Goal: Information Seeking & Learning: Learn about a topic

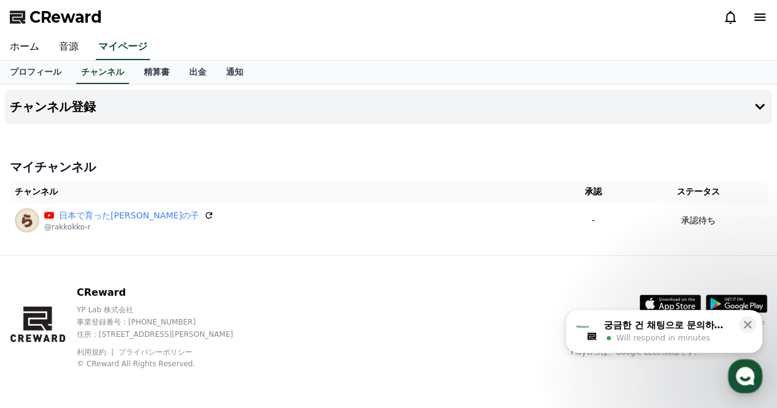
click at [61, 39] on link "音源" at bounding box center [68, 47] width 39 height 26
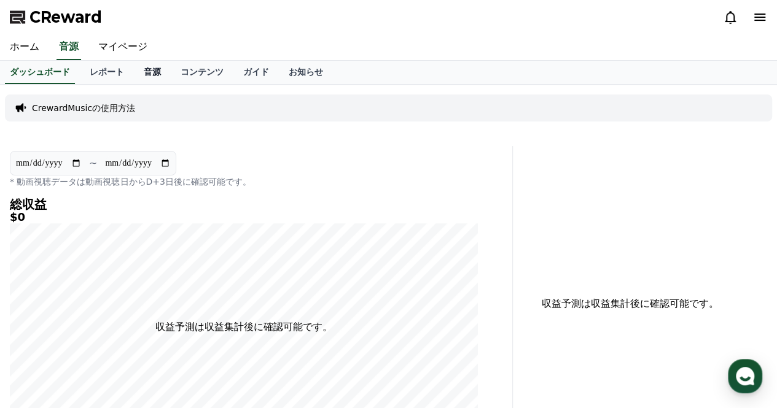
click at [134, 77] on link "音源" at bounding box center [152, 72] width 37 height 23
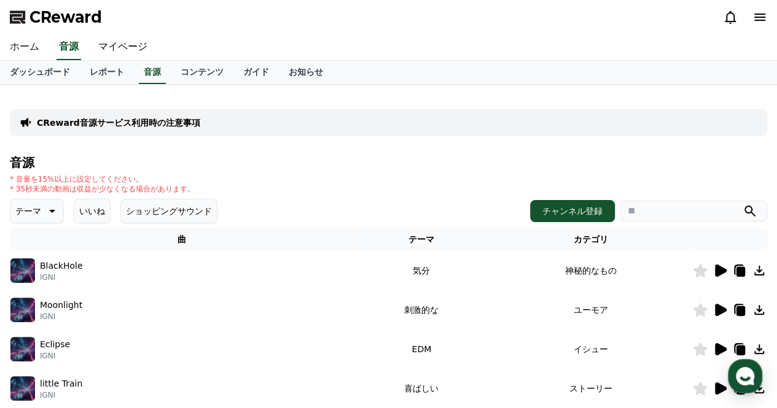
click at [23, 44] on link "ホーム" at bounding box center [24, 47] width 49 height 26
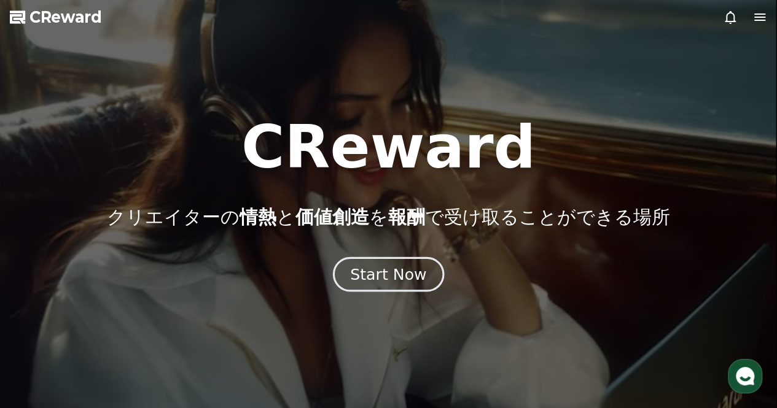
click at [415, 274] on div "Start Now" at bounding box center [388, 274] width 76 height 21
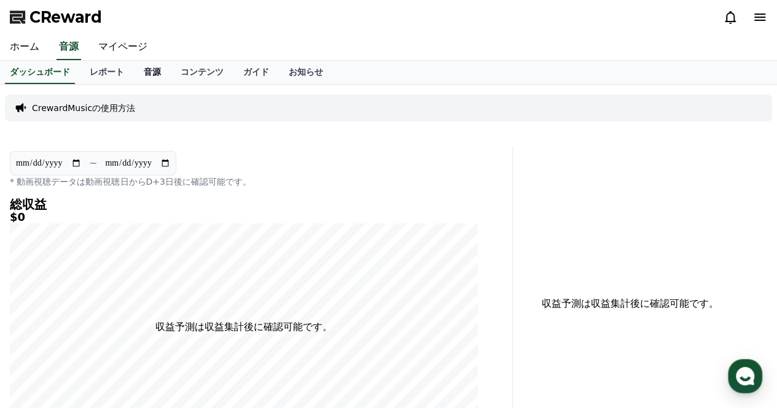
click at [140, 76] on link "音源" at bounding box center [152, 72] width 37 height 23
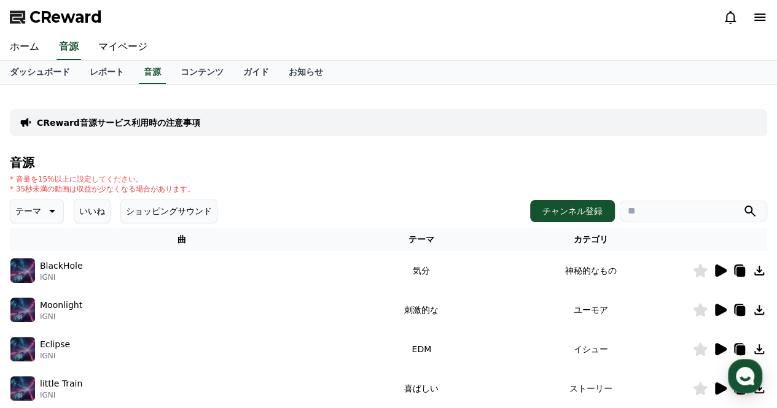
click at [33, 203] on p "テーマ" at bounding box center [28, 211] width 26 height 17
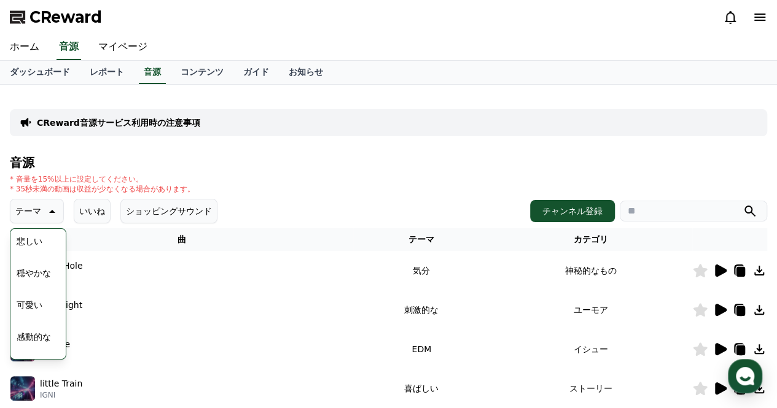
scroll to position [453, 0]
click at [508, 233] on th "カテゴリ" at bounding box center [590, 239] width 203 height 23
click at [267, 161] on h4 "音源" at bounding box center [388, 163] width 757 height 14
click at [44, 214] on icon at bounding box center [51, 211] width 15 height 15
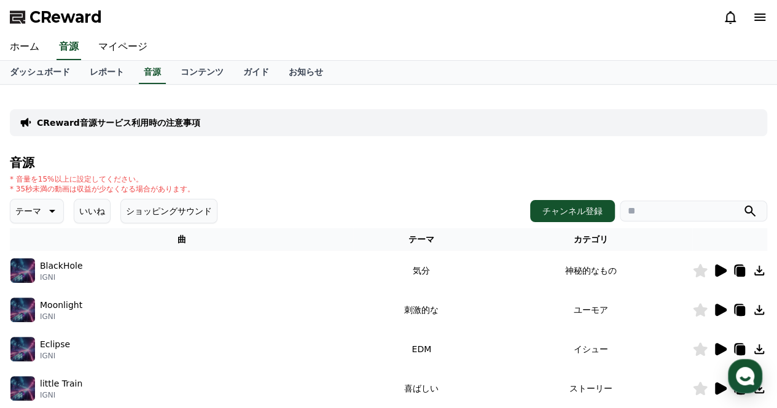
click at [79, 214] on button "いいね" at bounding box center [92, 211] width 37 height 25
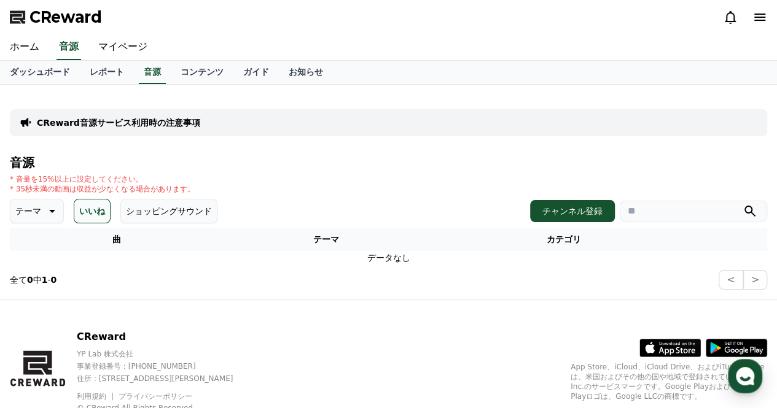
click at [79, 214] on button "いいね" at bounding box center [92, 211] width 37 height 25
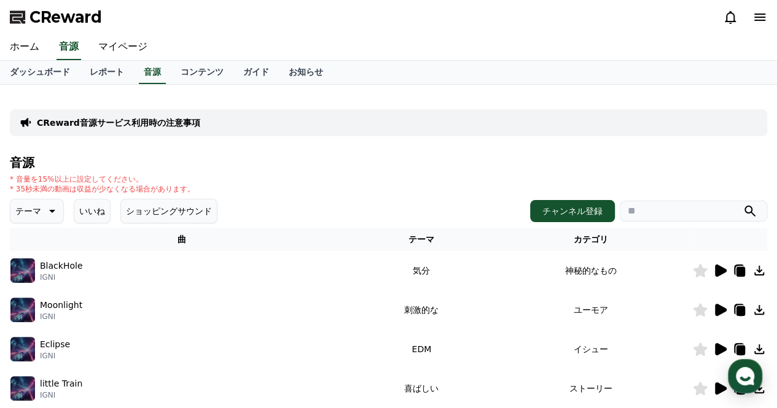
click at [592, 241] on th "カテゴリ" at bounding box center [590, 239] width 203 height 23
click at [718, 272] on icon at bounding box center [721, 271] width 12 height 12
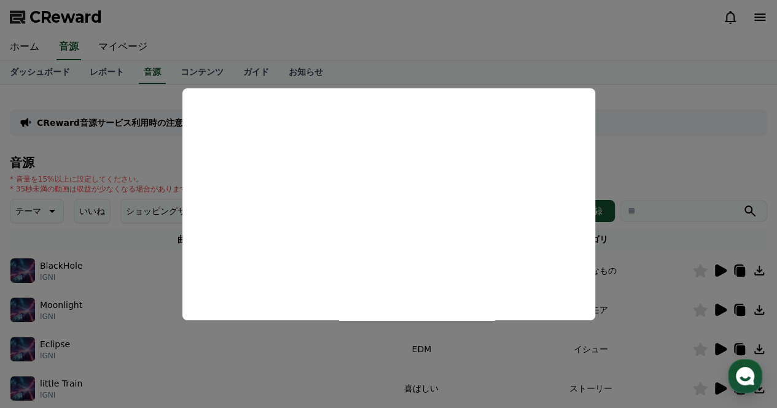
click at [399, 44] on button "close modal" at bounding box center [388, 204] width 777 height 408
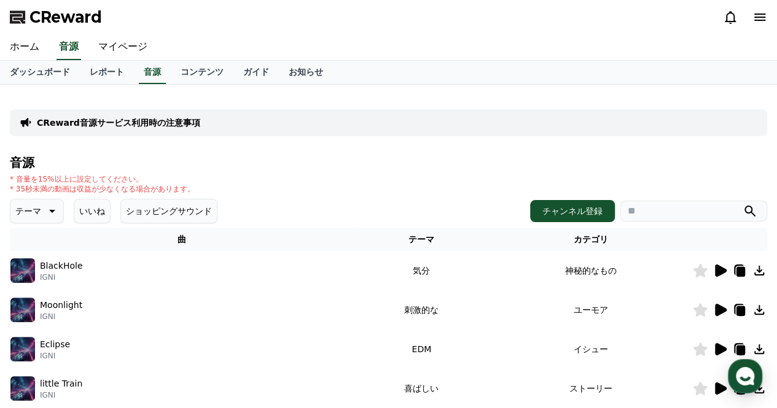
scroll to position [103, 0]
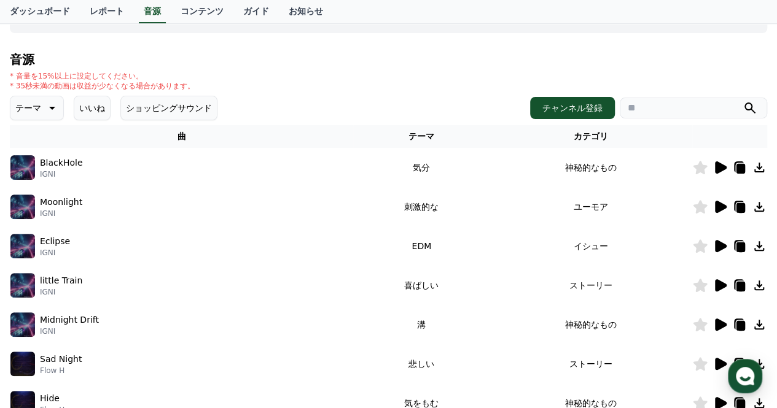
click at [719, 287] on icon at bounding box center [721, 285] width 12 height 12
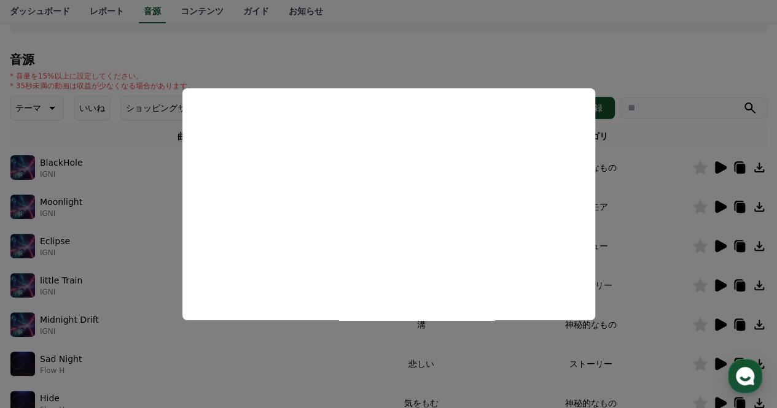
click at [402, 82] on button "close modal" at bounding box center [388, 204] width 777 height 408
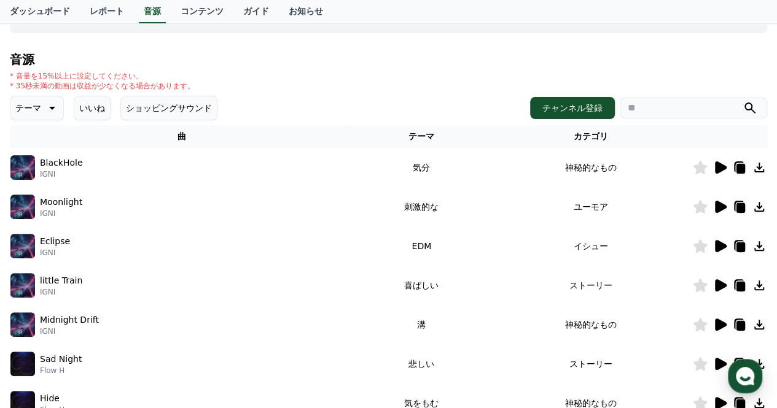
click at [392, 26] on div "CReward音源サービス利用時の注意事項" at bounding box center [388, 19] width 757 height 27
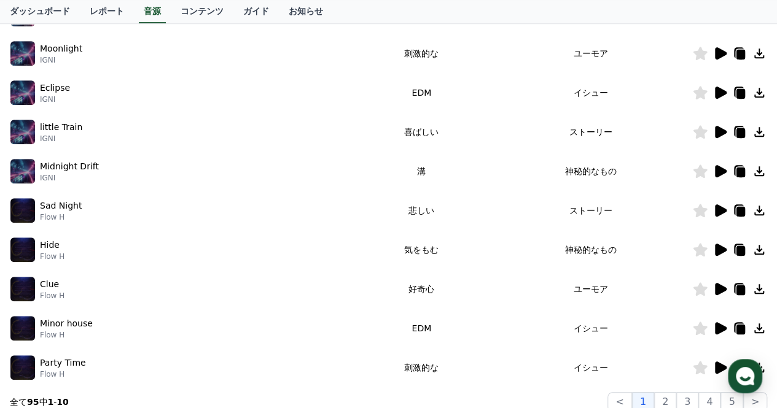
scroll to position [422, 0]
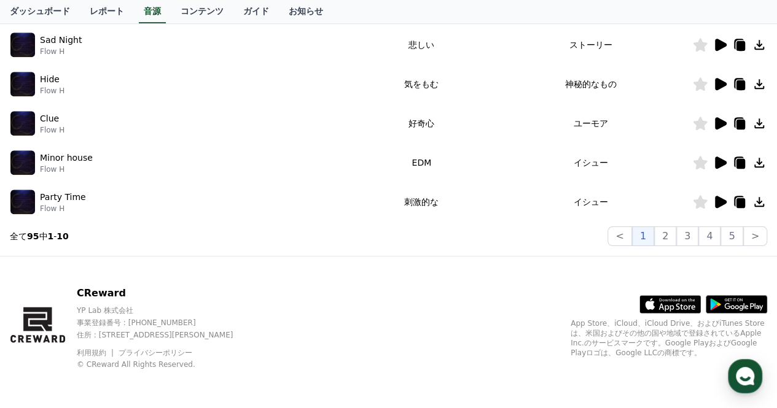
click at [721, 160] on icon at bounding box center [721, 163] width 12 height 12
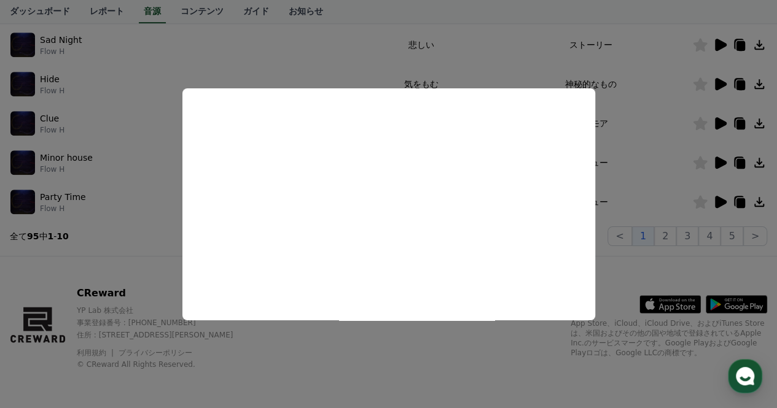
click at [416, 61] on button "close modal" at bounding box center [388, 204] width 777 height 408
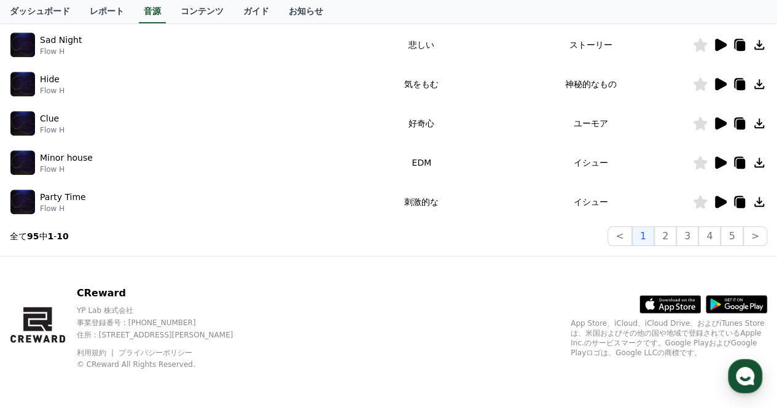
scroll to position [0, 0]
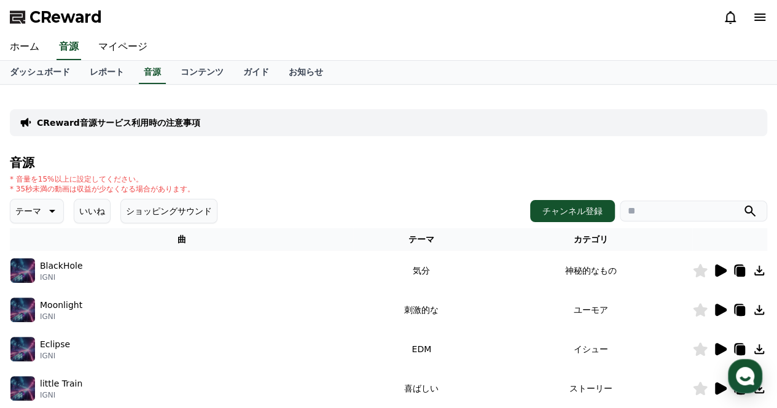
click at [25, 214] on p "テーマ" at bounding box center [28, 211] width 26 height 17
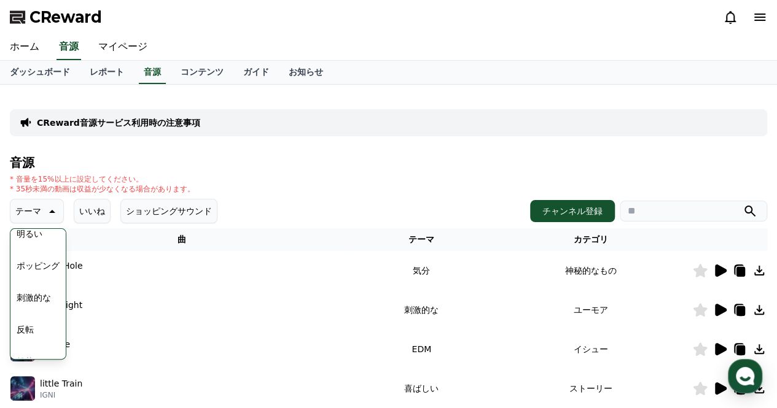
scroll to position [140, 0]
click at [17, 255] on button "ポッピング" at bounding box center [38, 263] width 53 height 27
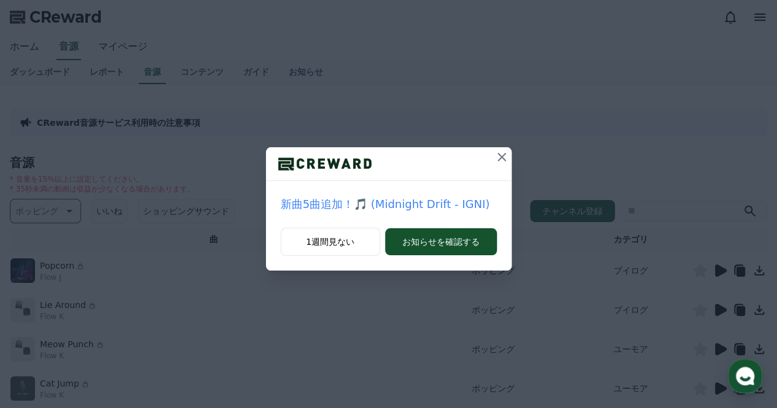
click at [500, 155] on icon at bounding box center [501, 157] width 15 height 15
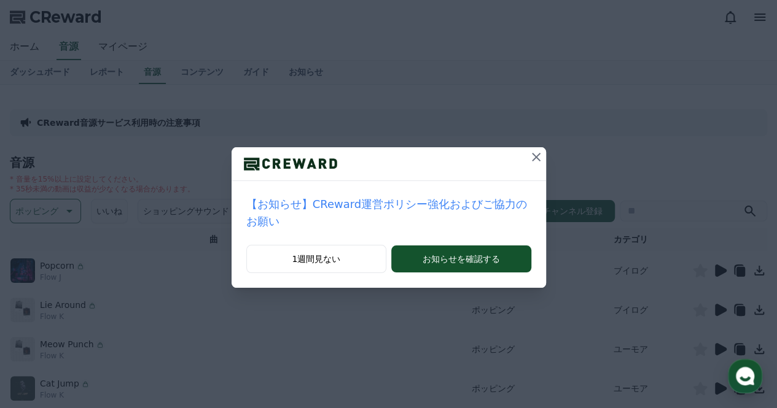
click at [529, 155] on icon at bounding box center [536, 157] width 15 height 15
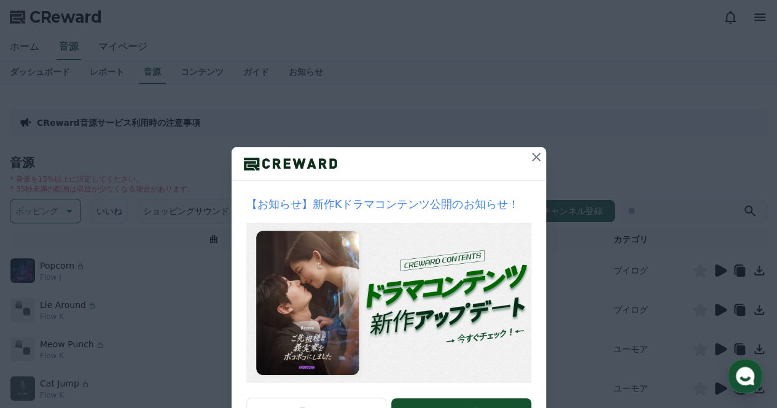
click at [533, 152] on icon at bounding box center [536, 157] width 15 height 15
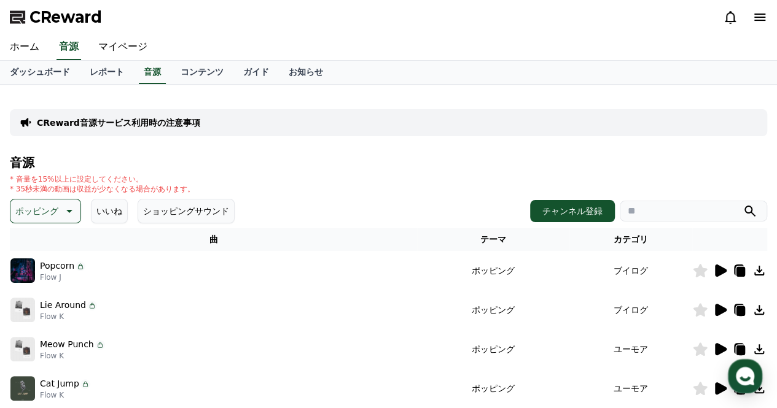
click at [721, 271] on icon at bounding box center [721, 271] width 12 height 12
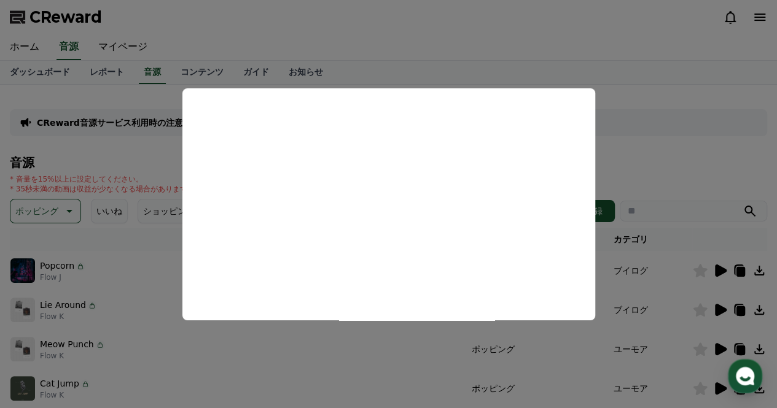
click at [371, 60] on button "close modal" at bounding box center [388, 204] width 777 height 408
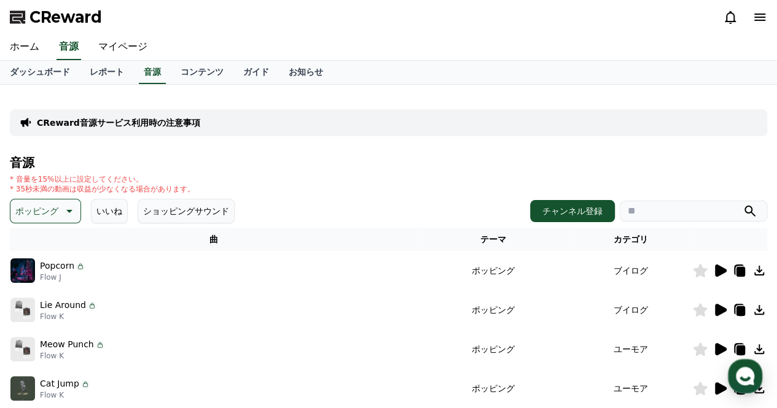
click at [718, 312] on icon at bounding box center [721, 310] width 12 height 12
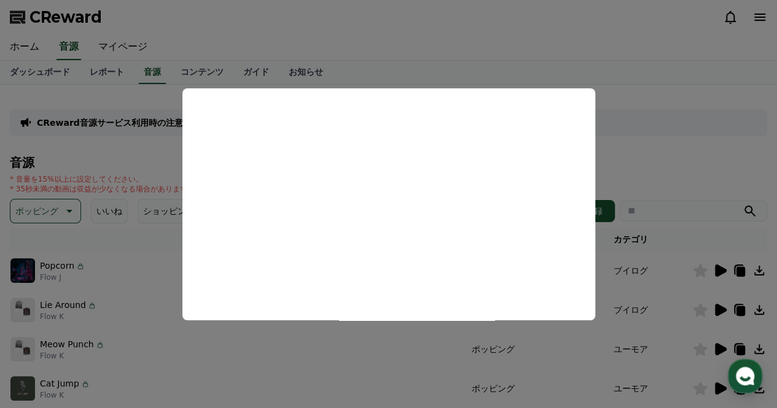
click at [368, 47] on button "close modal" at bounding box center [388, 204] width 777 height 408
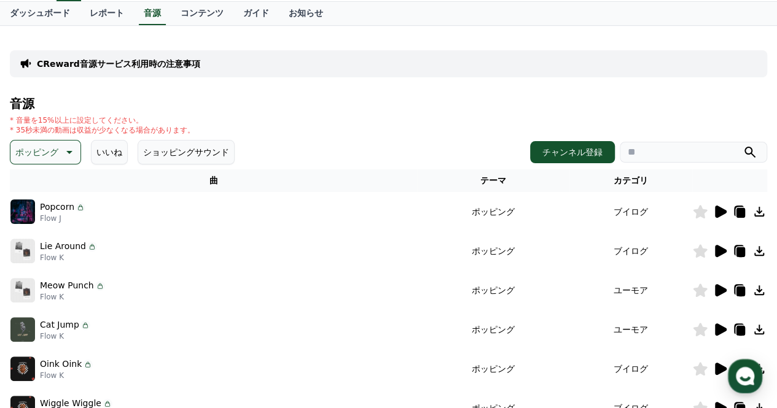
scroll to position [60, 0]
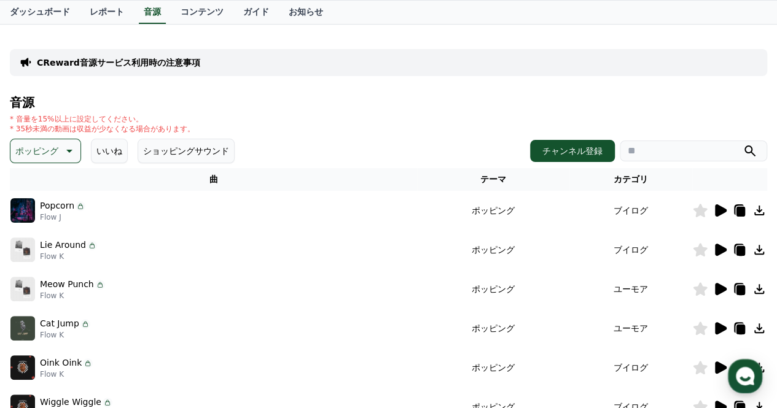
click at [720, 288] on icon at bounding box center [721, 289] width 12 height 12
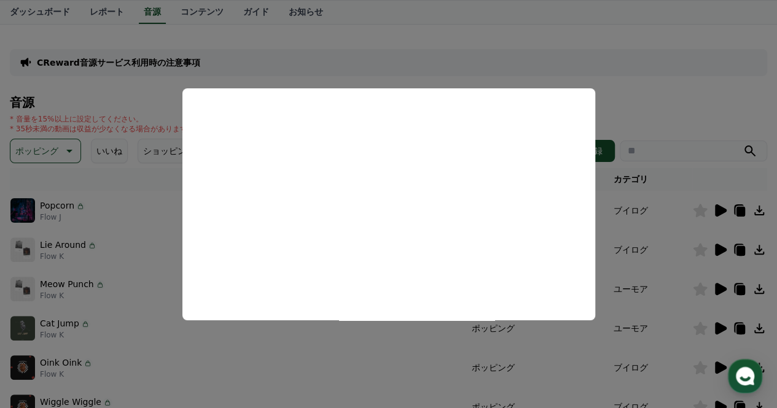
click at [335, 71] on button "close modal" at bounding box center [388, 204] width 777 height 408
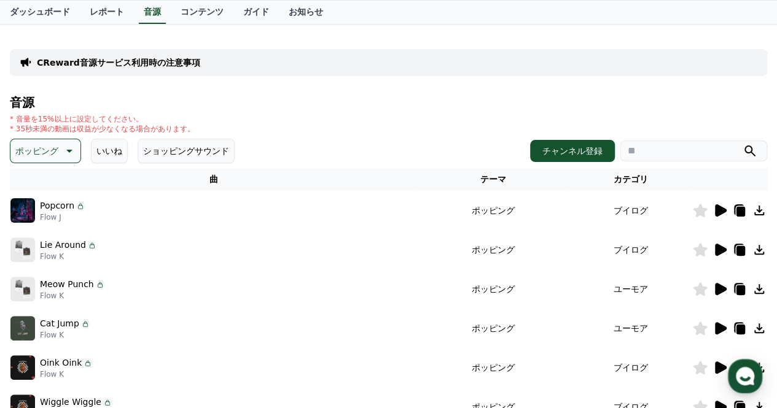
click at [2, 150] on div "CReward音源サービス利用時の注意事項 音源 * 音量を15%以上に設定してください。 * 35秒未満の動画は収益が少なくなる場合があります。 ポッピング…" at bounding box center [388, 322] width 777 height 594
click at [21, 152] on p "ポッピング" at bounding box center [36, 150] width 43 height 17
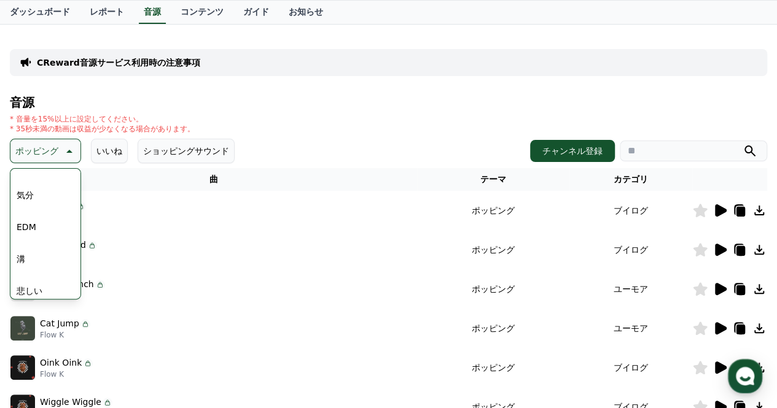
scroll to position [344, 0]
click at [28, 219] on button "EDM" at bounding box center [26, 222] width 29 height 27
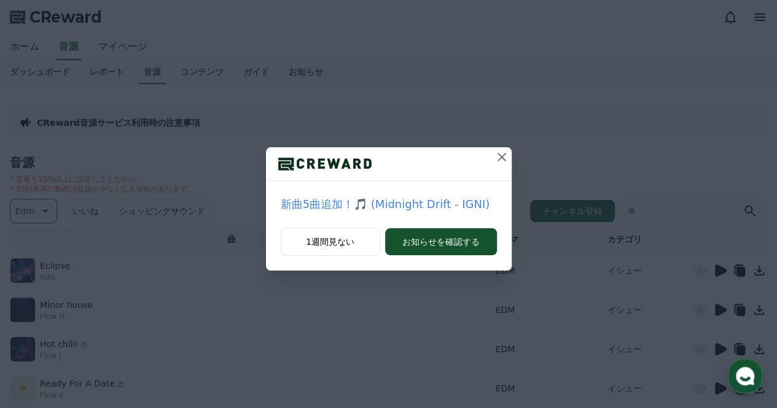
click at [505, 152] on icon at bounding box center [501, 157] width 15 height 15
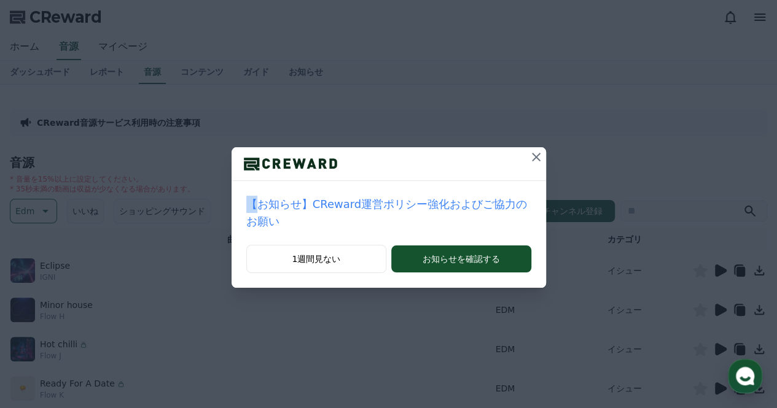
click at [505, 152] on div at bounding box center [388, 164] width 314 height 34
click at [529, 153] on icon at bounding box center [536, 157] width 15 height 15
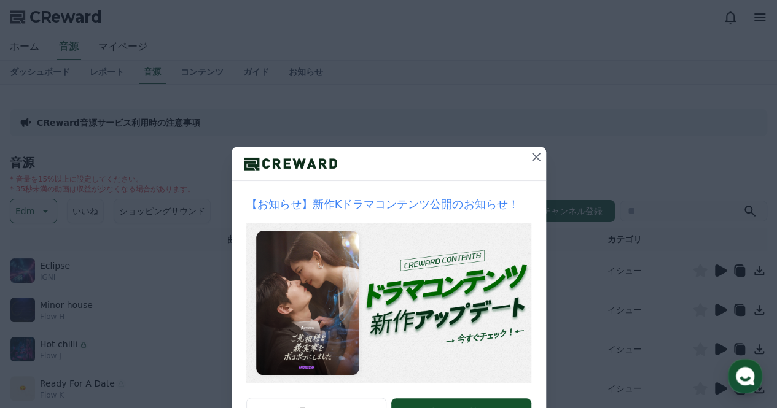
click at [529, 153] on icon at bounding box center [536, 157] width 15 height 15
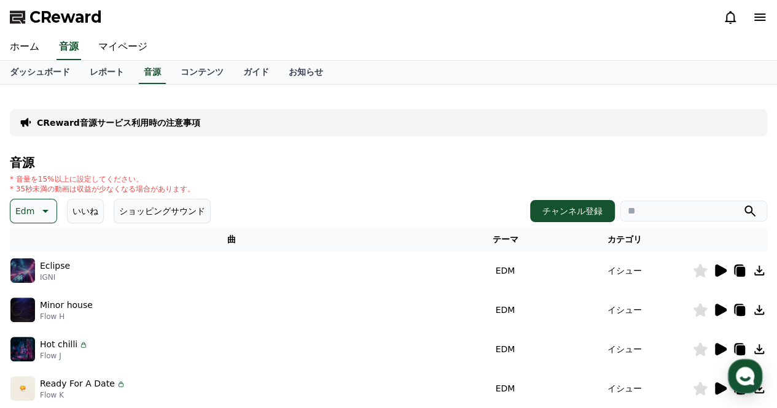
click at [718, 306] on icon at bounding box center [721, 310] width 12 height 12
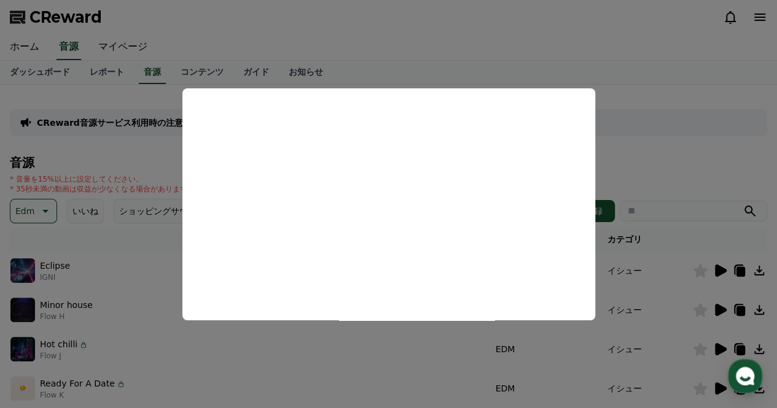
click at [398, 28] on button "close modal" at bounding box center [388, 204] width 777 height 408
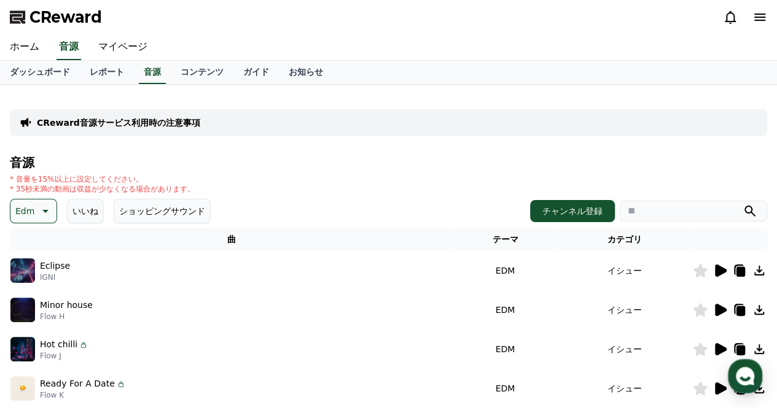
click at [37, 211] on icon at bounding box center [44, 211] width 15 height 15
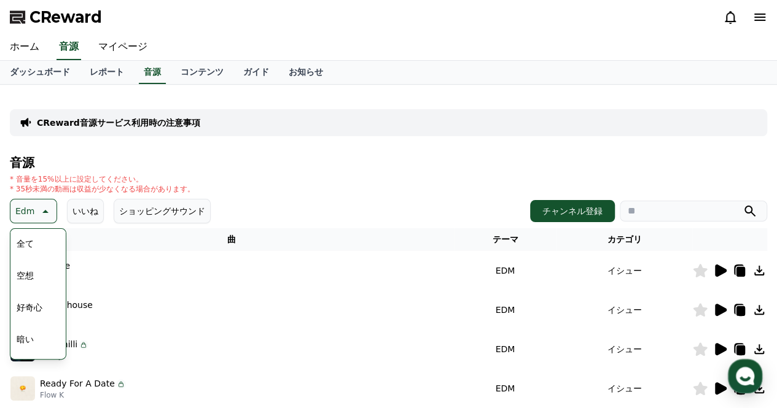
click at [26, 244] on button "全て" at bounding box center [25, 243] width 27 height 27
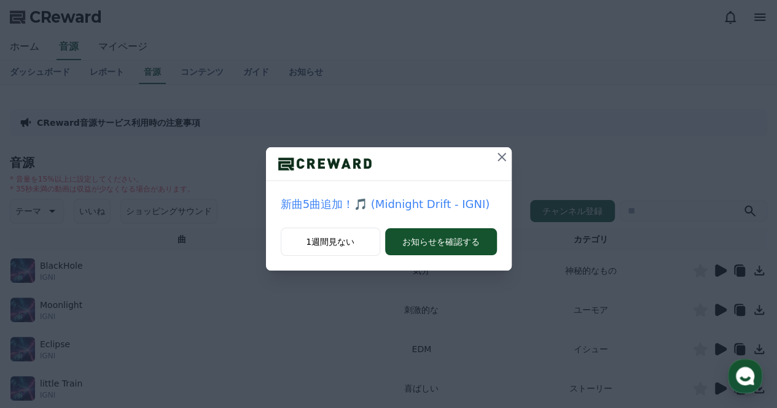
click at [499, 155] on icon at bounding box center [501, 157] width 9 height 9
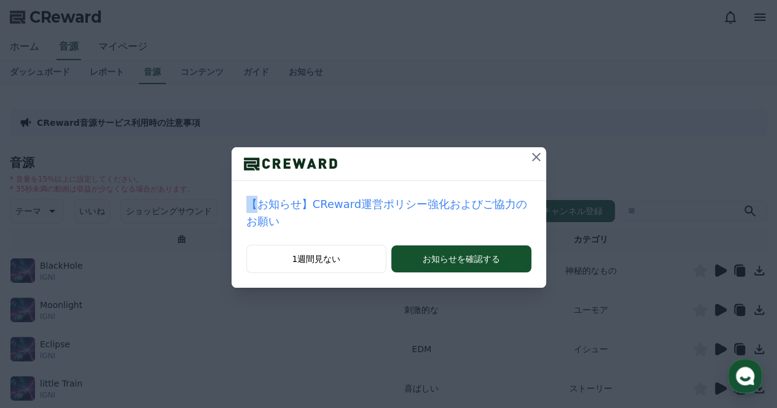
click at [499, 155] on div at bounding box center [388, 164] width 314 height 34
click at [528, 149] on button at bounding box center [536, 157] width 20 height 20
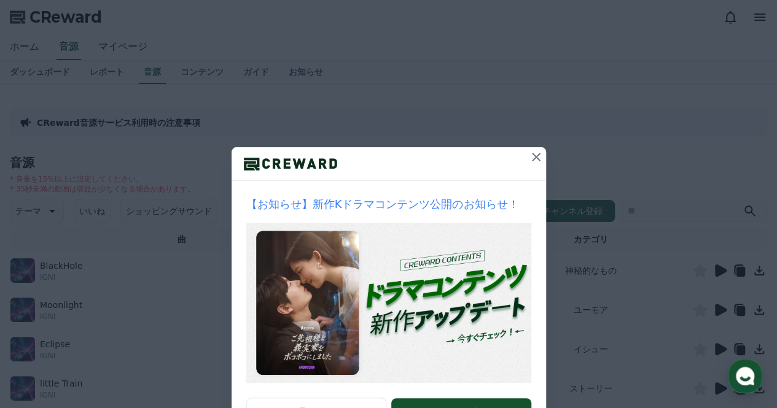
click at [528, 149] on button at bounding box center [536, 157] width 20 height 20
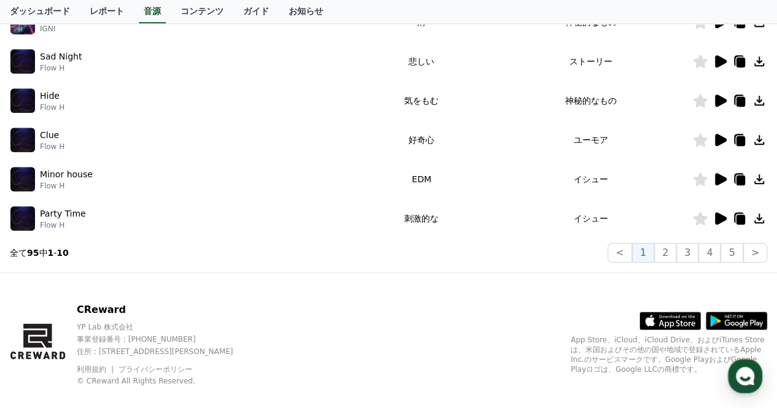
scroll to position [407, 0]
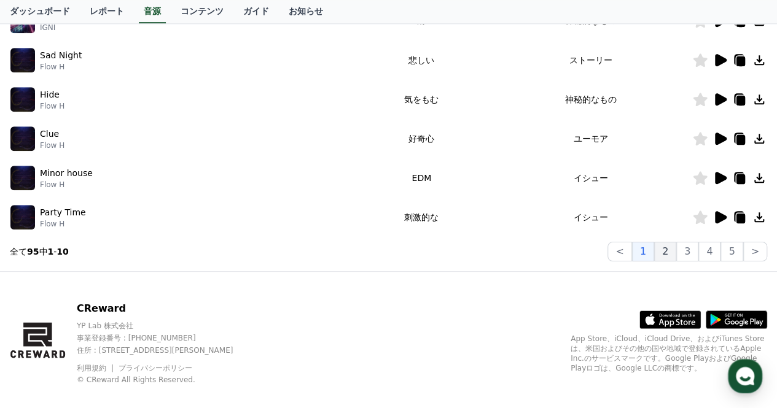
click at [676, 247] on button "2" at bounding box center [665, 252] width 22 height 20
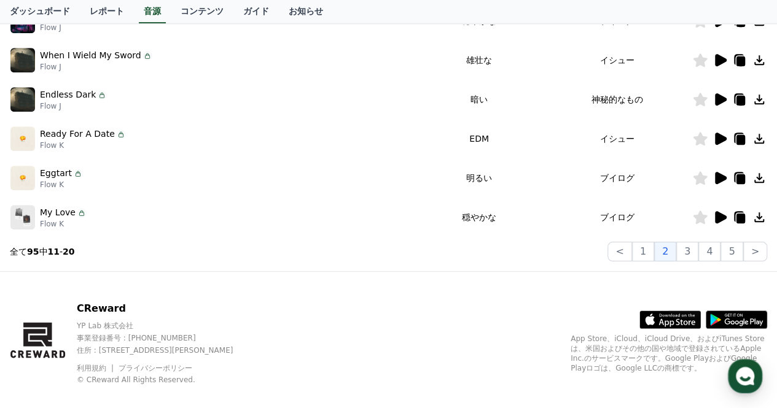
click at [717, 223] on icon at bounding box center [719, 217] width 15 height 15
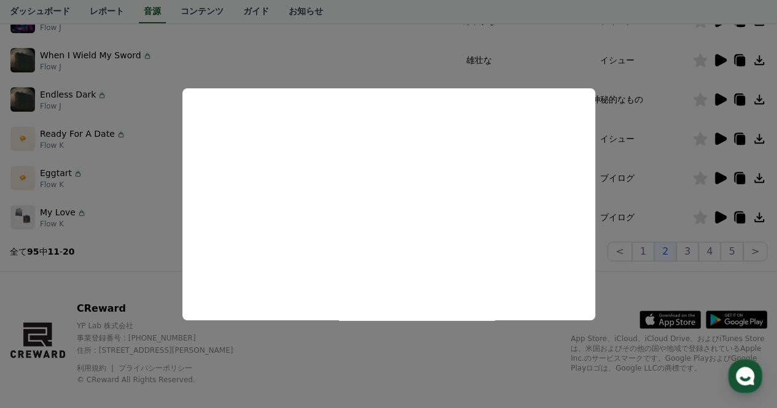
click at [371, 64] on button "close modal" at bounding box center [388, 204] width 777 height 408
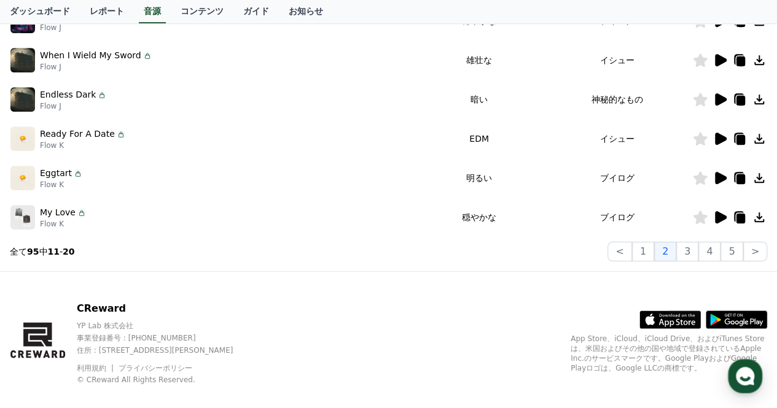
click at [718, 184] on icon at bounding box center [719, 178] width 15 height 15
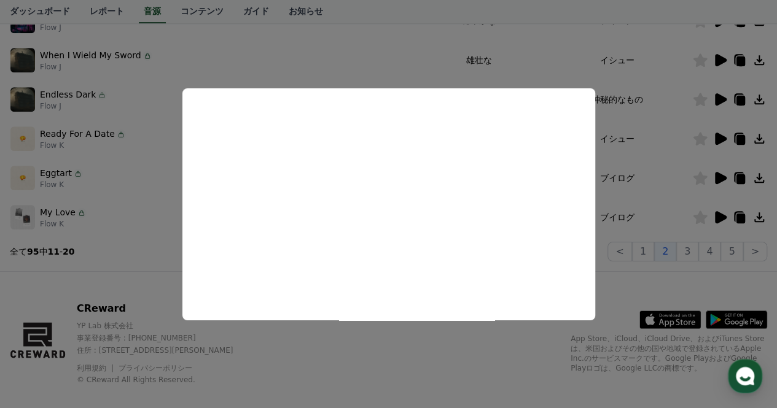
click at [383, 41] on button "close modal" at bounding box center [388, 204] width 777 height 408
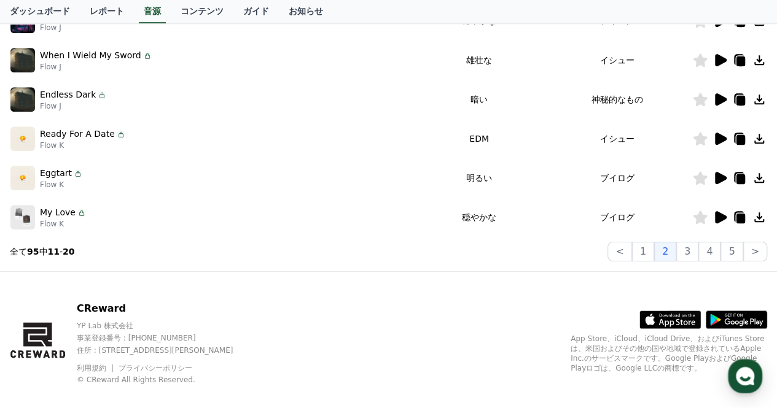
click at [717, 133] on icon at bounding box center [721, 139] width 12 height 12
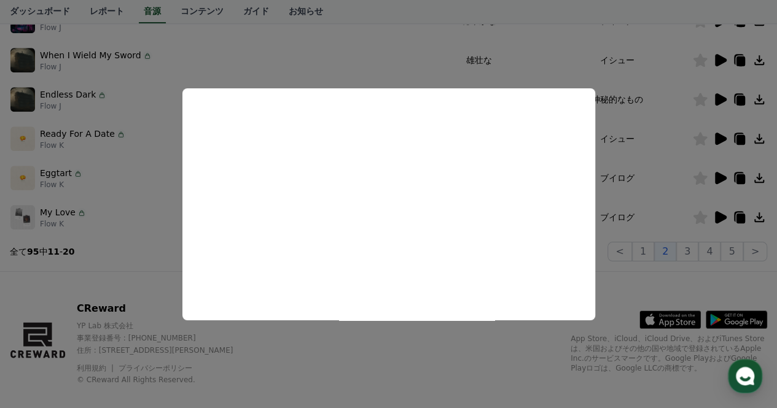
click at [431, 60] on button "close modal" at bounding box center [388, 204] width 777 height 408
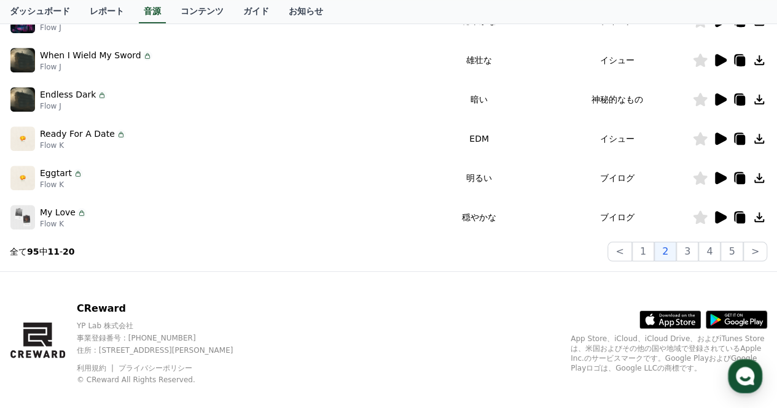
click at [717, 97] on icon at bounding box center [721, 99] width 12 height 12
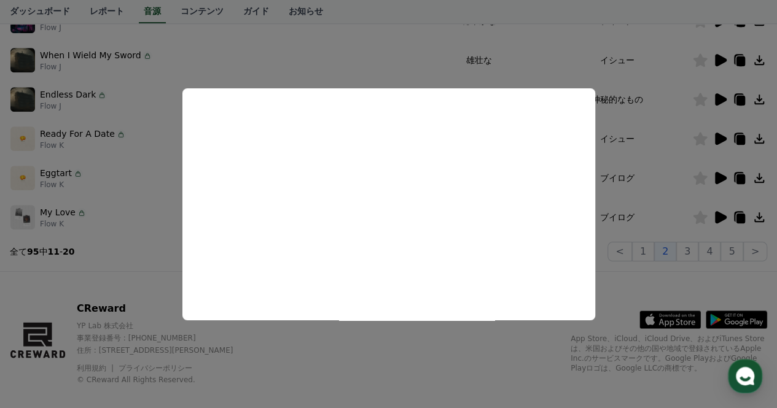
click at [376, 63] on button "close modal" at bounding box center [388, 204] width 777 height 408
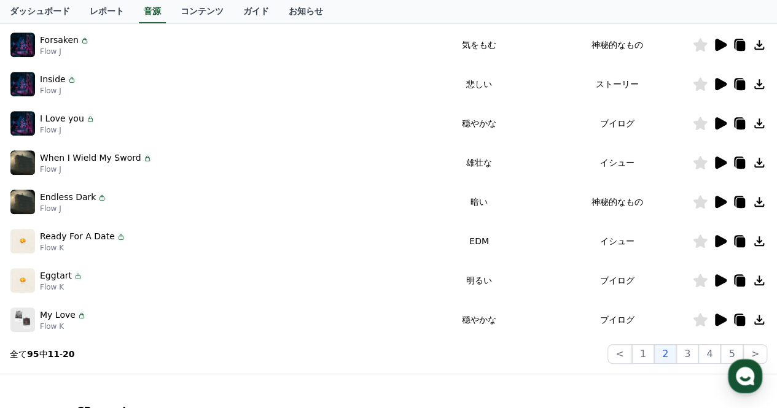
scroll to position [301, 0]
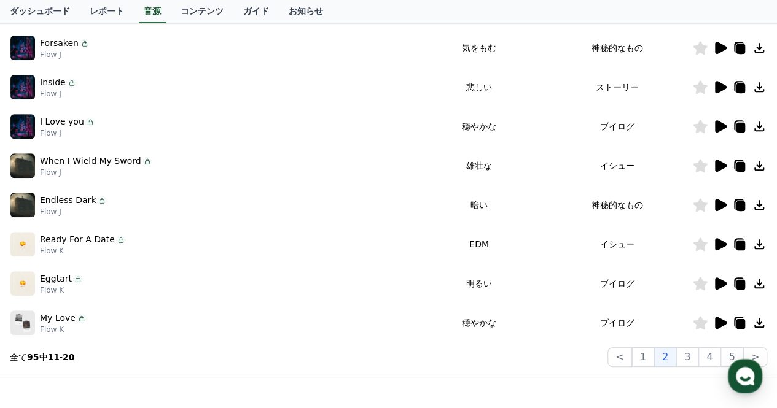
click at [725, 133] on icon at bounding box center [719, 126] width 15 height 15
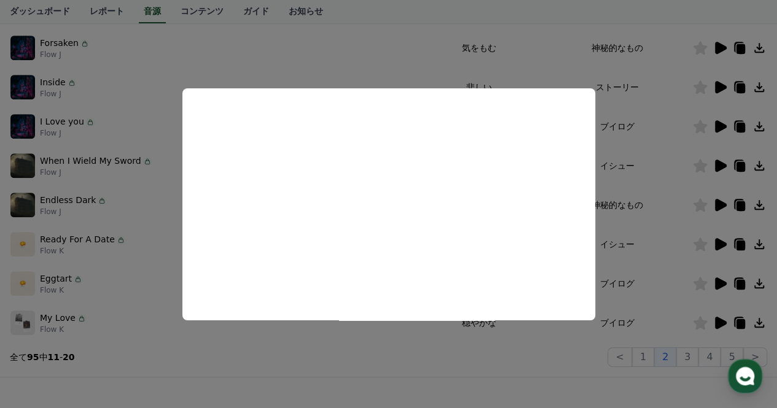
click at [379, 55] on button "close modal" at bounding box center [388, 204] width 777 height 408
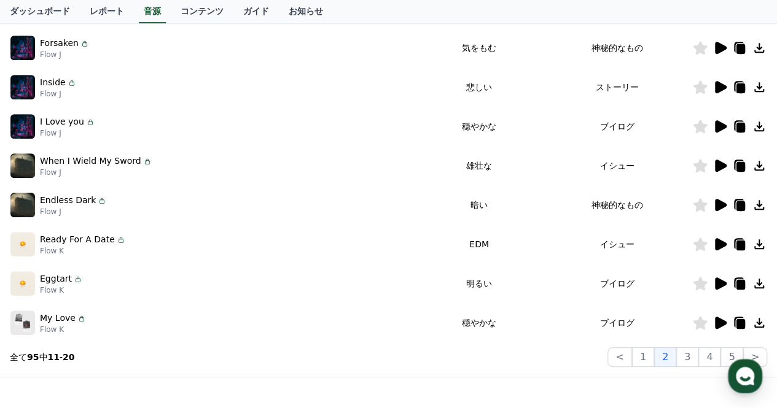
click at [723, 84] on icon at bounding box center [721, 87] width 12 height 12
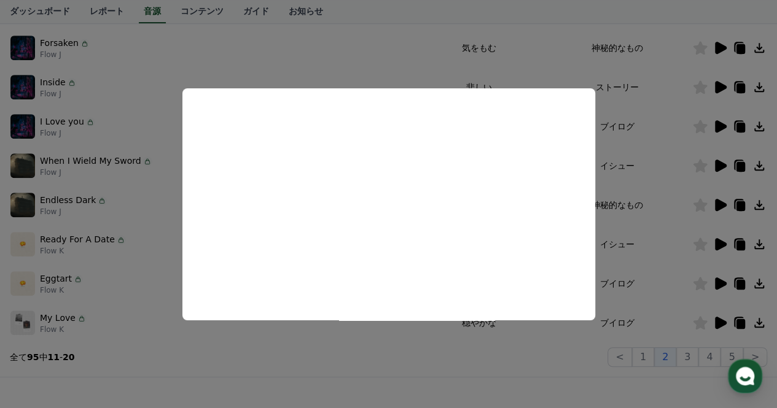
click at [359, 56] on button "close modal" at bounding box center [388, 204] width 777 height 408
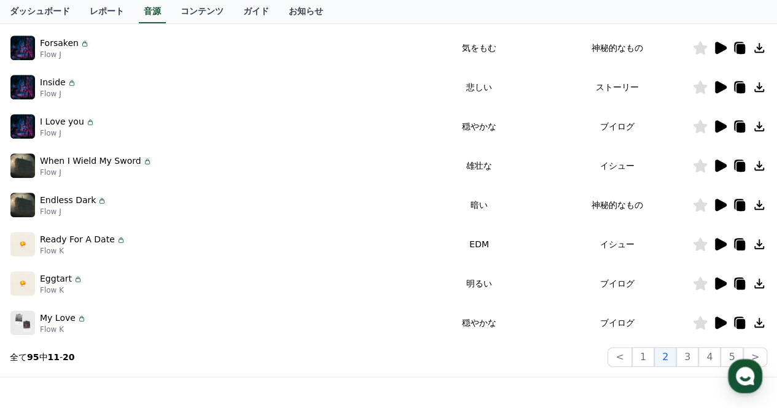
click at [719, 171] on icon at bounding box center [719, 165] width 15 height 15
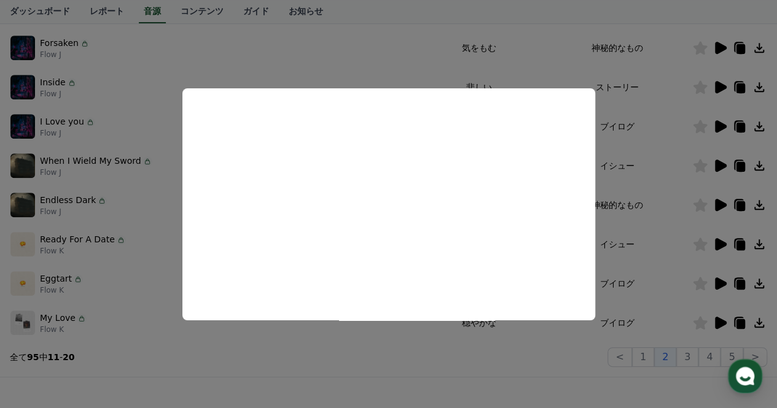
click at [354, 66] on button "close modal" at bounding box center [388, 204] width 777 height 408
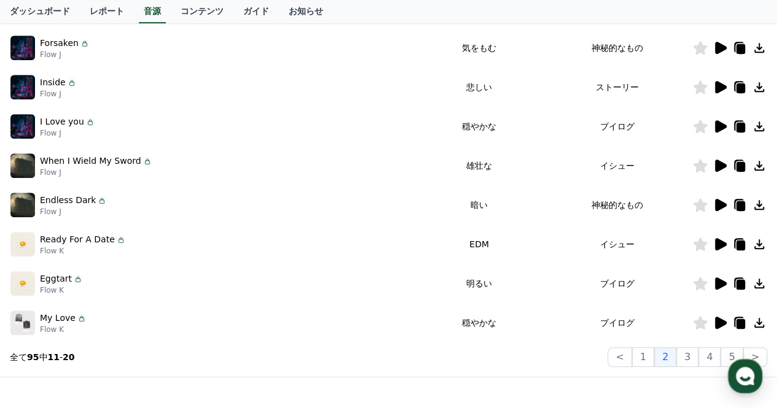
click at [721, 91] on icon at bounding box center [719, 87] width 15 height 15
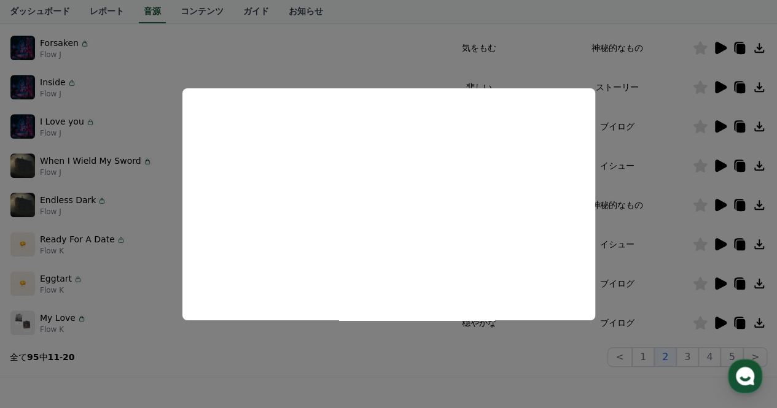
click at [377, 62] on button "close modal" at bounding box center [388, 204] width 777 height 408
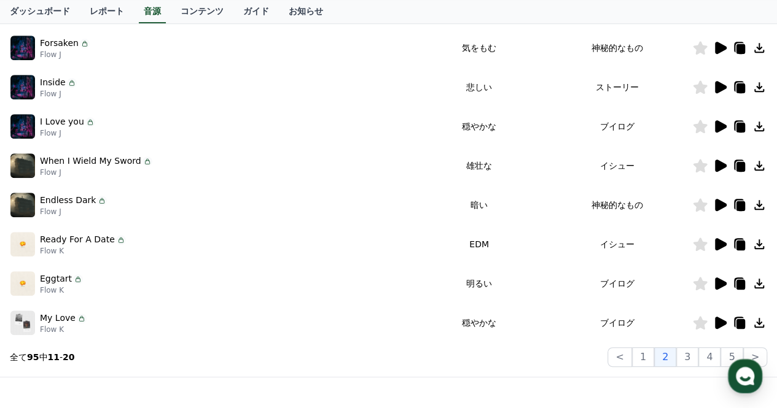
click at [725, 120] on icon at bounding box center [719, 126] width 15 height 15
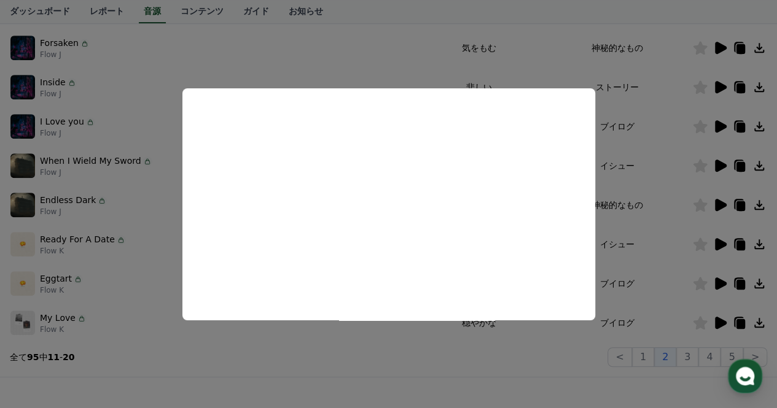
click at [495, 28] on button "close modal" at bounding box center [388, 204] width 777 height 408
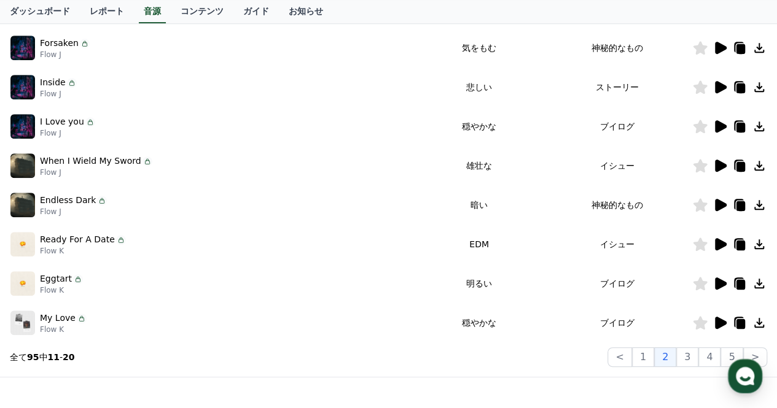
click at [715, 132] on icon at bounding box center [719, 126] width 15 height 15
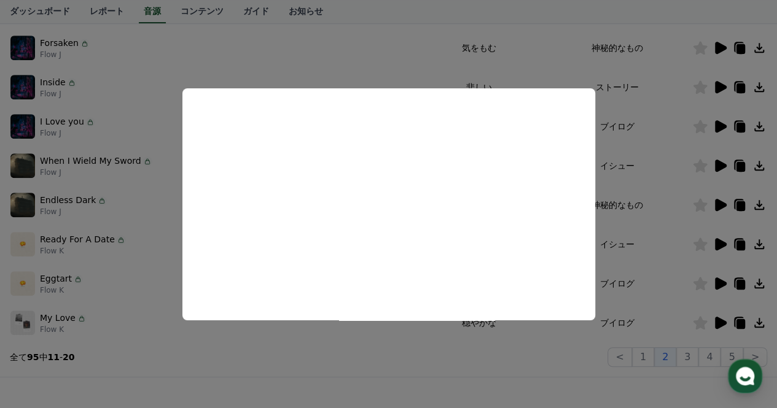
click at [394, 50] on button "close modal" at bounding box center [388, 204] width 777 height 408
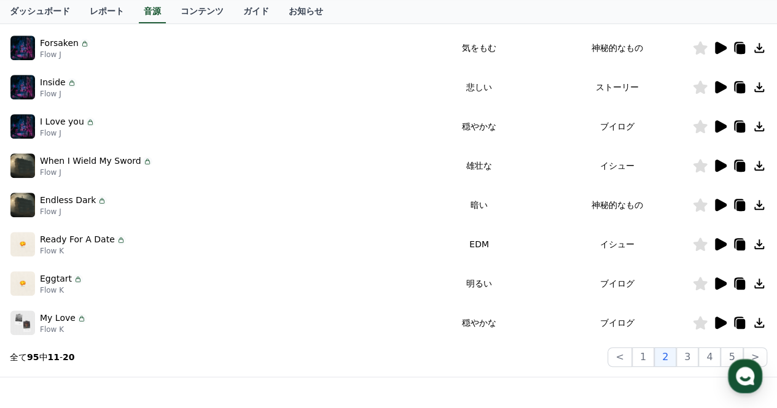
click at [758, 126] on icon at bounding box center [759, 127] width 10 height 10
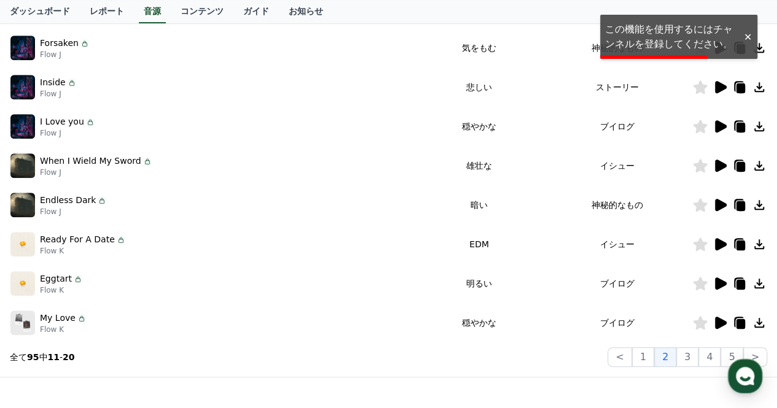
scroll to position [0, 0]
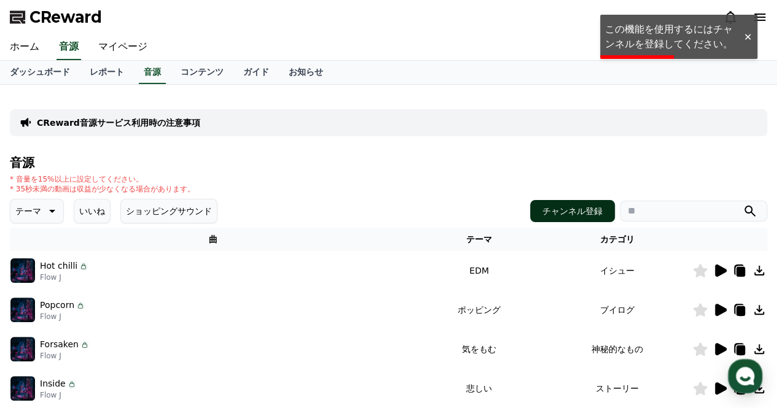
click at [590, 214] on button "チャンネル登録" at bounding box center [572, 211] width 85 height 22
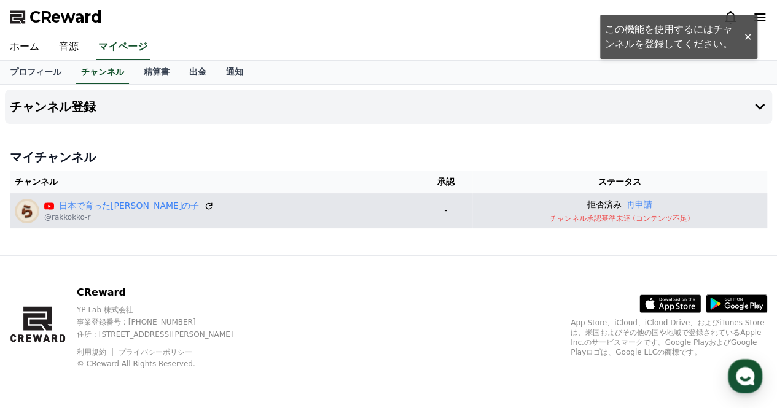
click at [352, 210] on div "日本で育った[PERSON_NAME]の子 @rakkokko-r" at bounding box center [215, 211] width 400 height 25
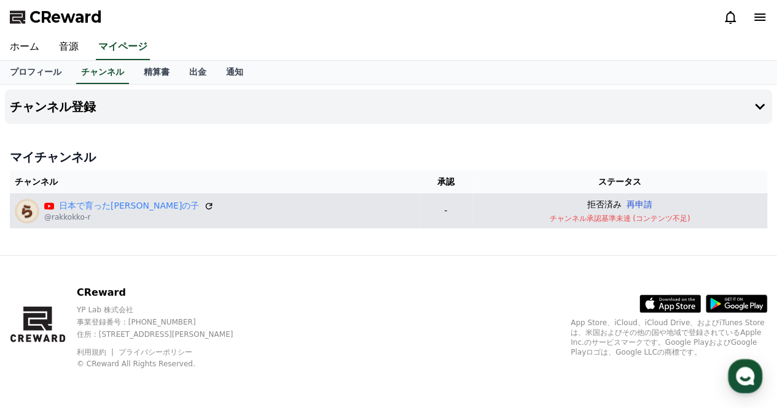
click at [626, 201] on button "再申請" at bounding box center [639, 204] width 26 height 13
